Goal: Task Accomplishment & Management: Use online tool/utility

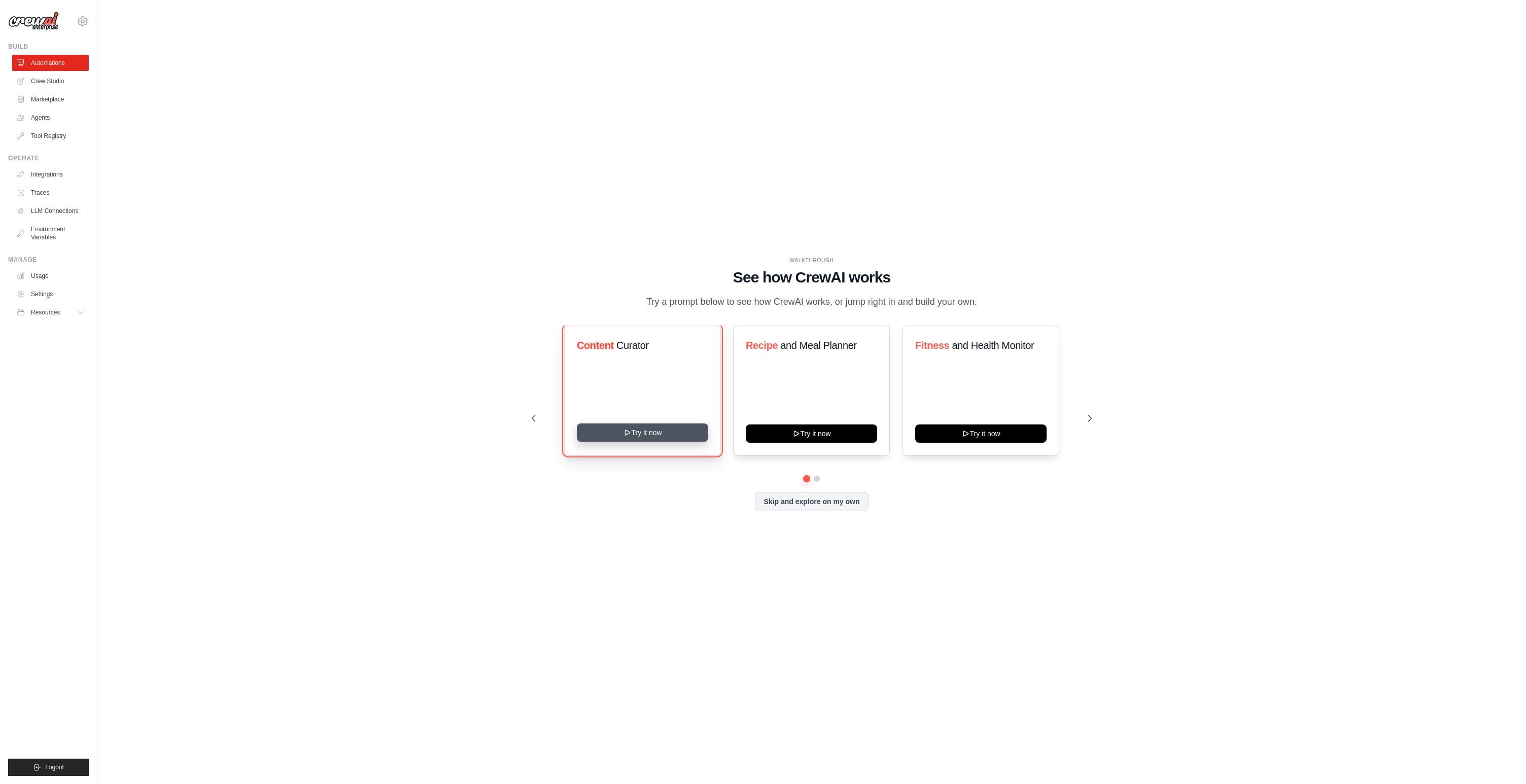
click at [604, 438] on button "Try it now" at bounding box center [643, 432] width 132 height 18
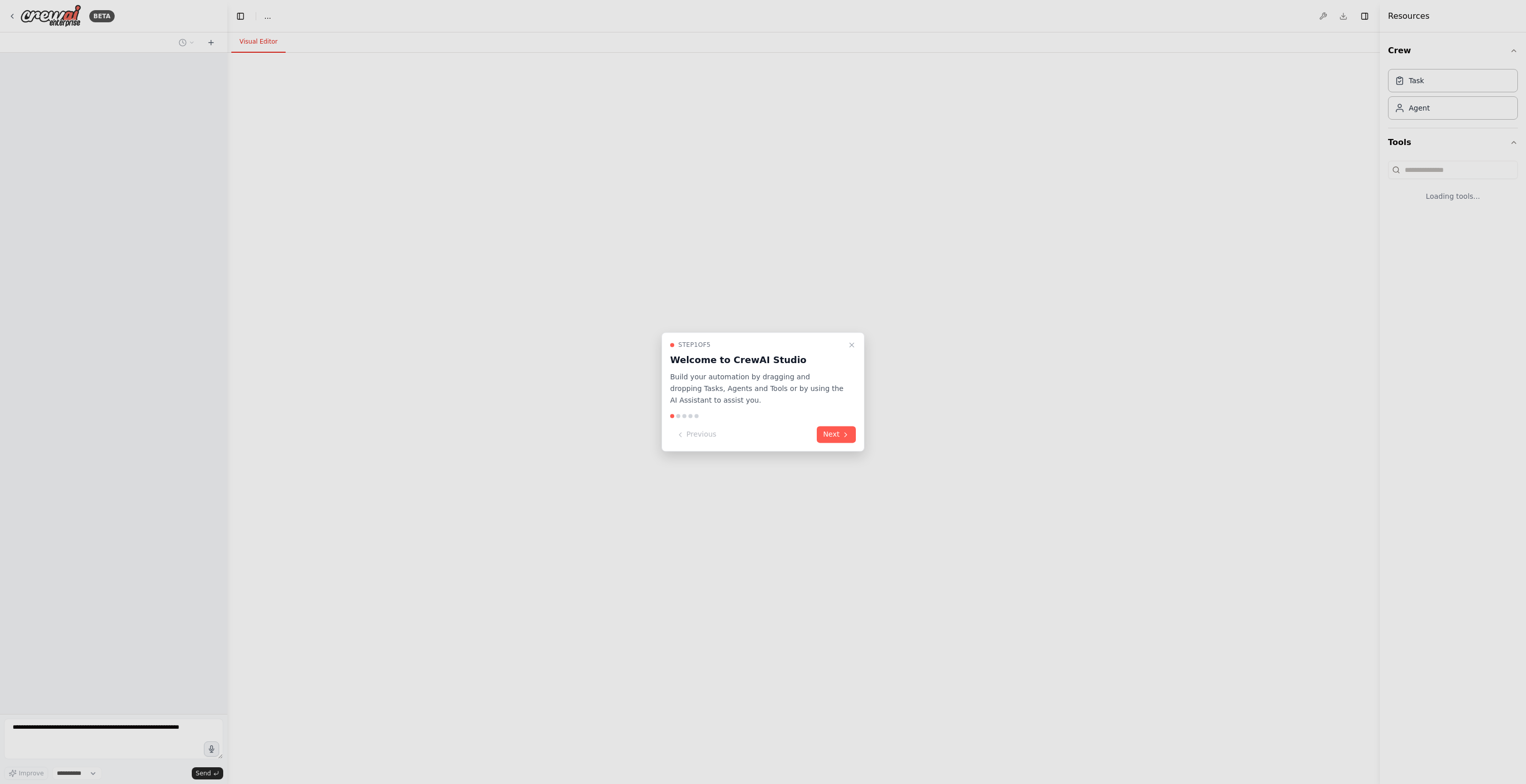
select select "****"
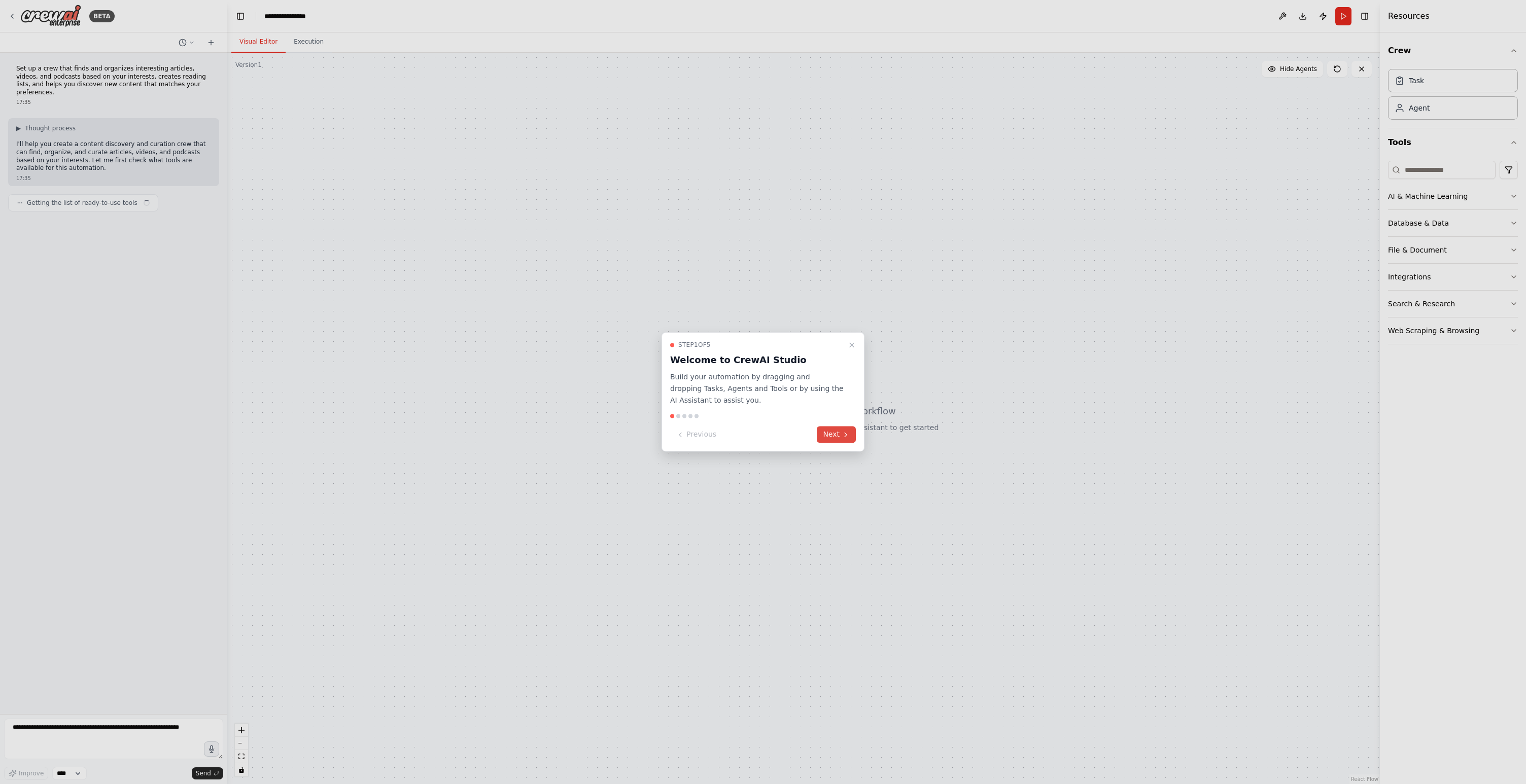
click at [842, 437] on icon at bounding box center [846, 435] width 8 height 8
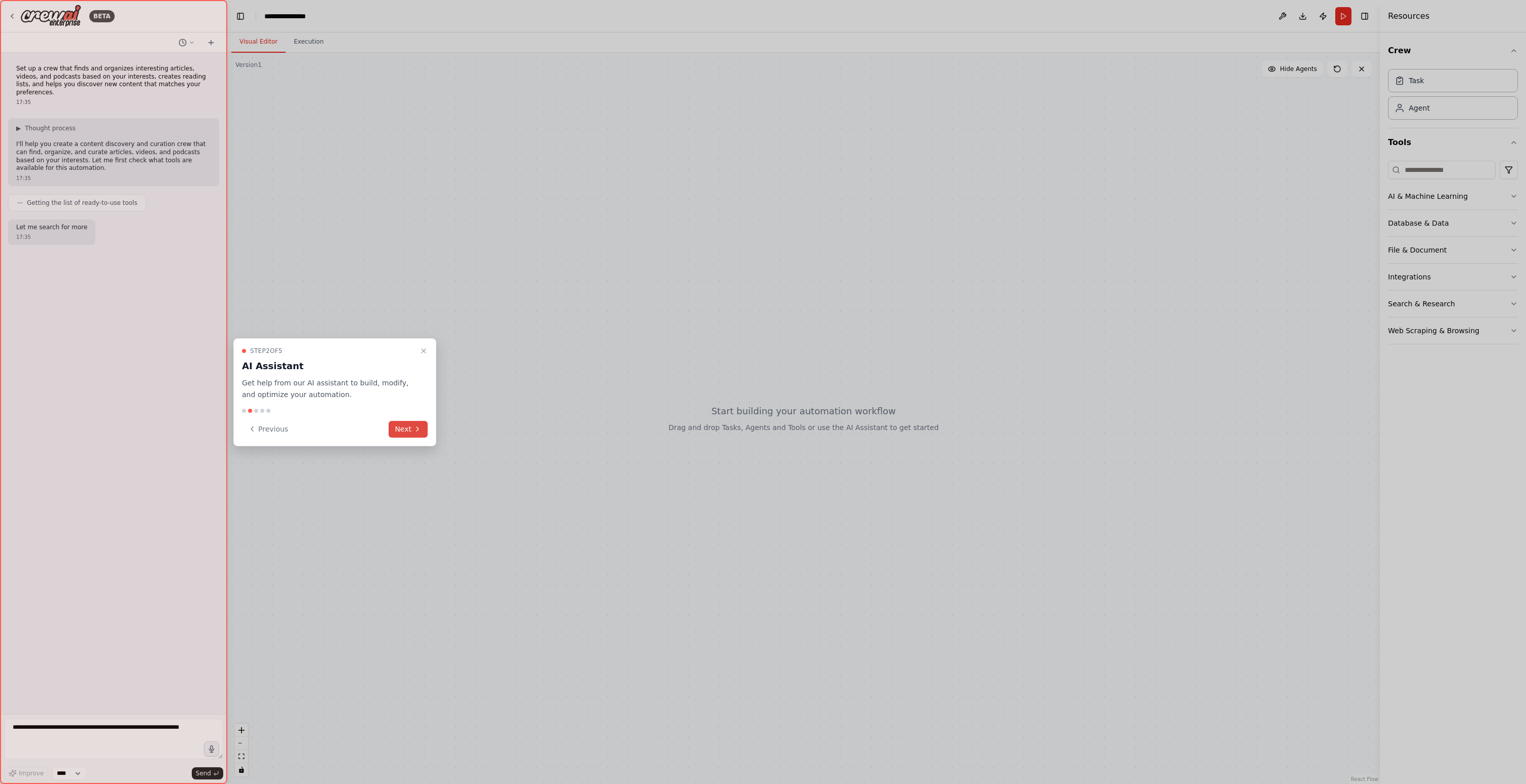
click at [419, 426] on icon at bounding box center [418, 429] width 8 height 8
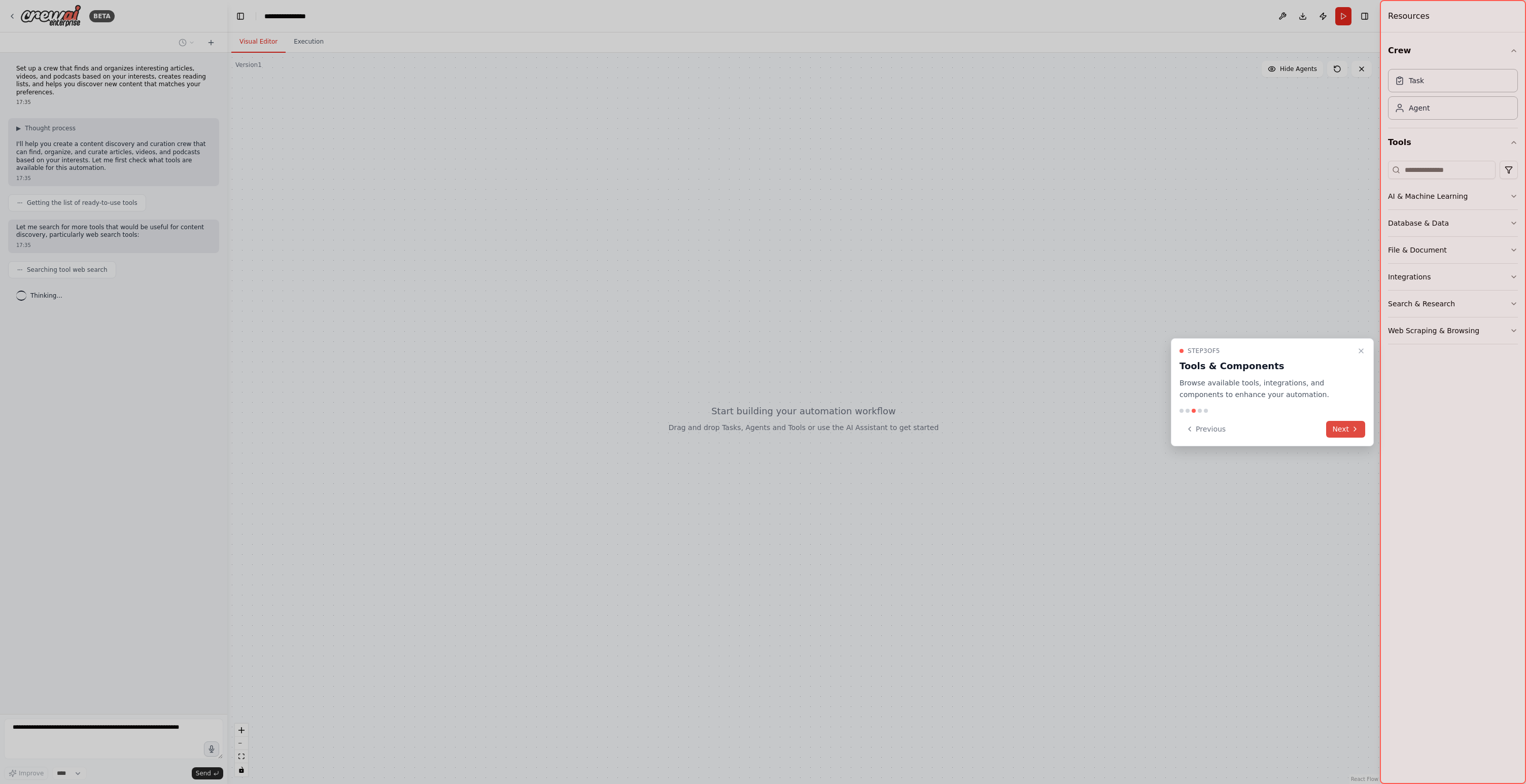
click at [1343, 430] on button "Next" at bounding box center [1346, 429] width 39 height 17
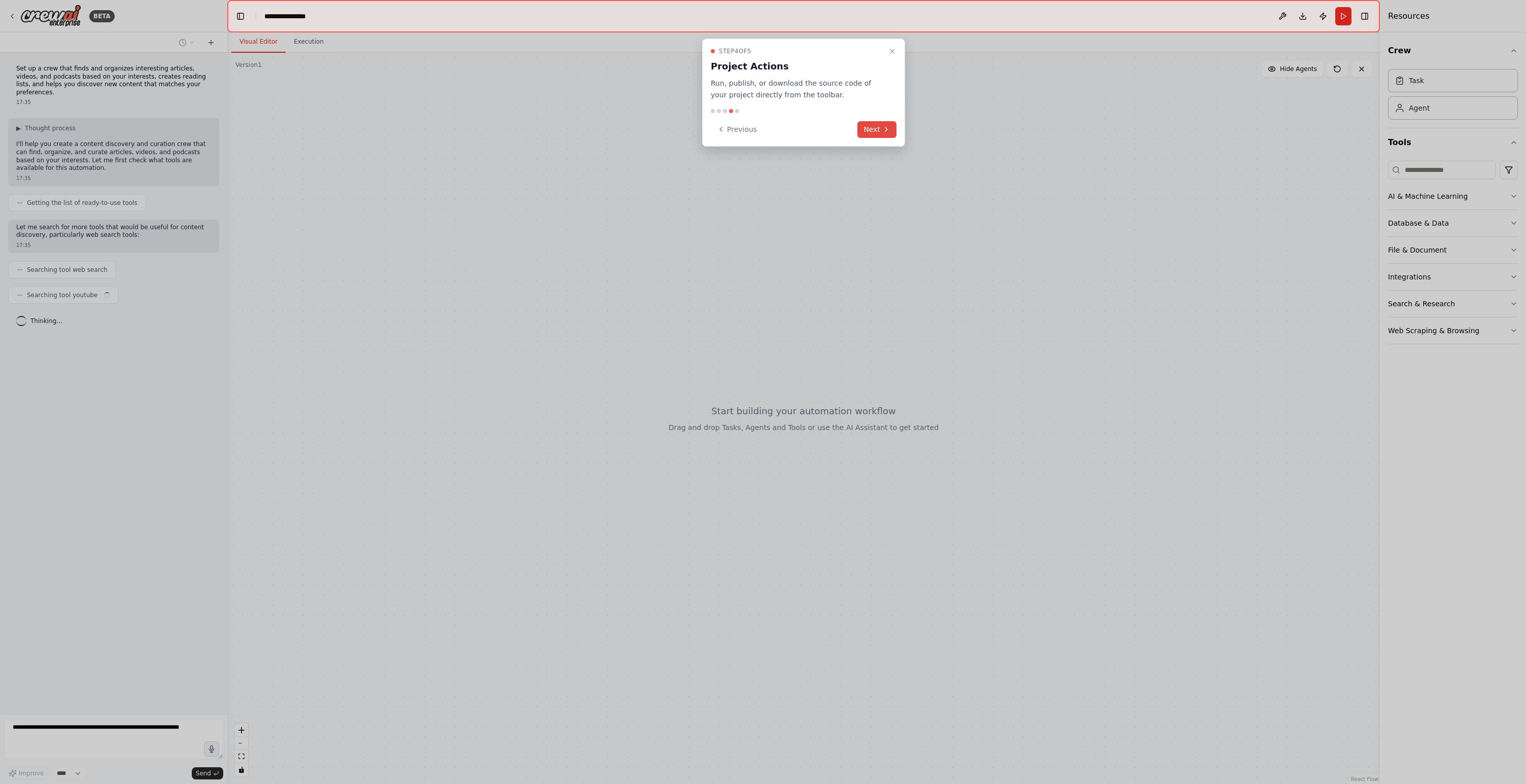
click at [868, 128] on button "Next" at bounding box center [877, 130] width 39 height 17
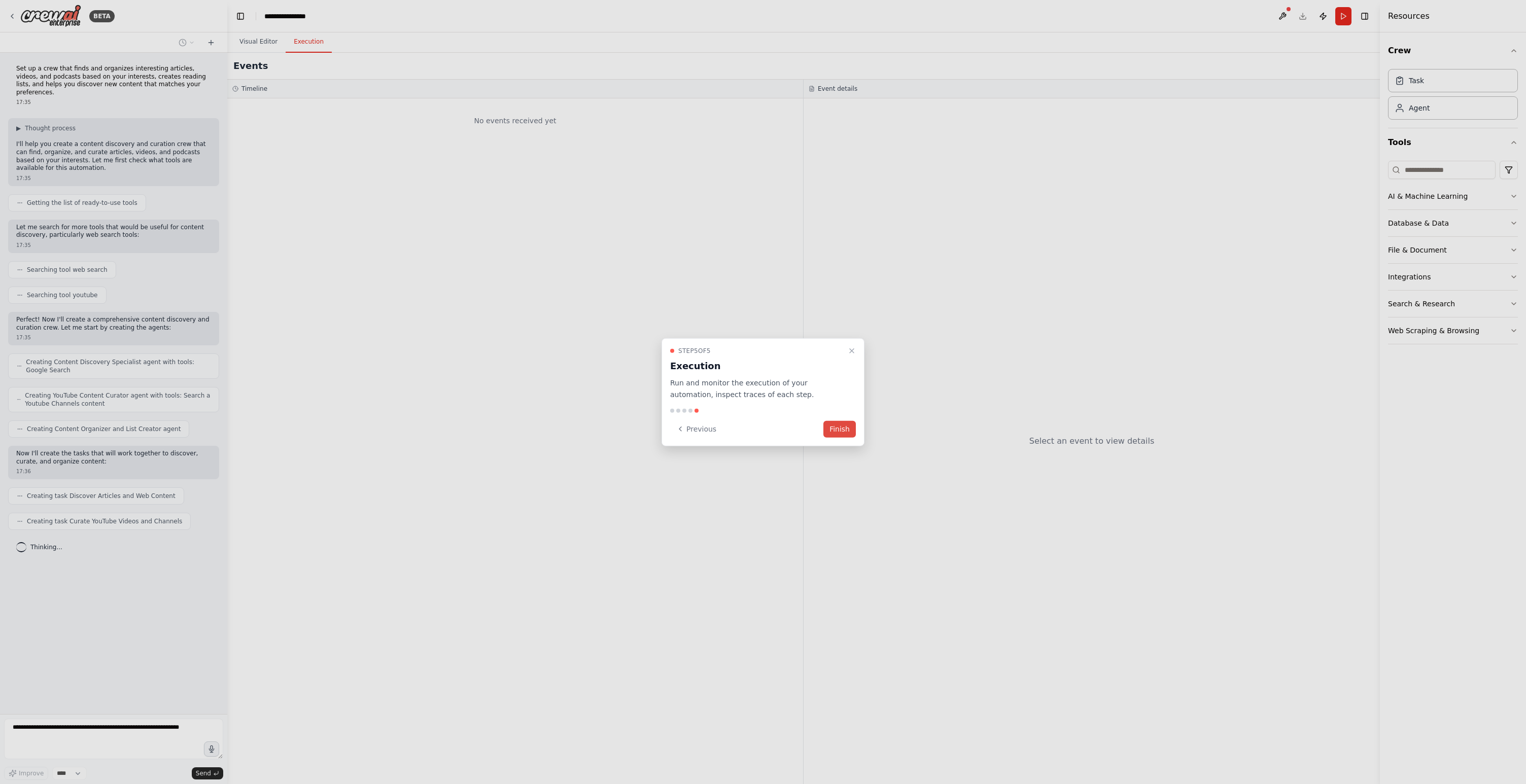
click at [853, 430] on button "Finish" at bounding box center [839, 429] width 33 height 17
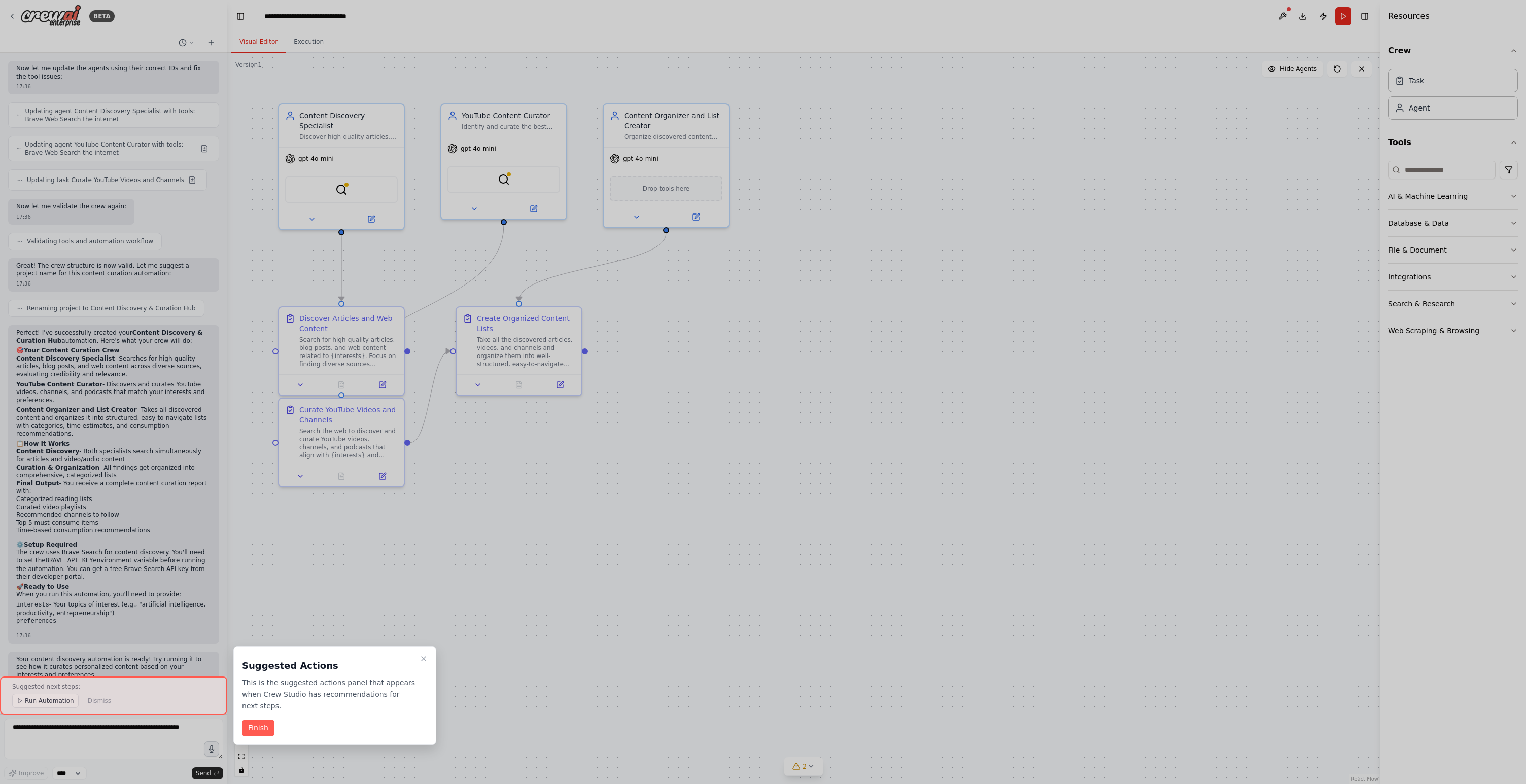
click at [720, 287] on div at bounding box center [763, 392] width 1526 height 784
click at [427, 659] on icon "Close walkthrough" at bounding box center [424, 659] width 8 height 8
